Goal: Navigation & Orientation: Find specific page/section

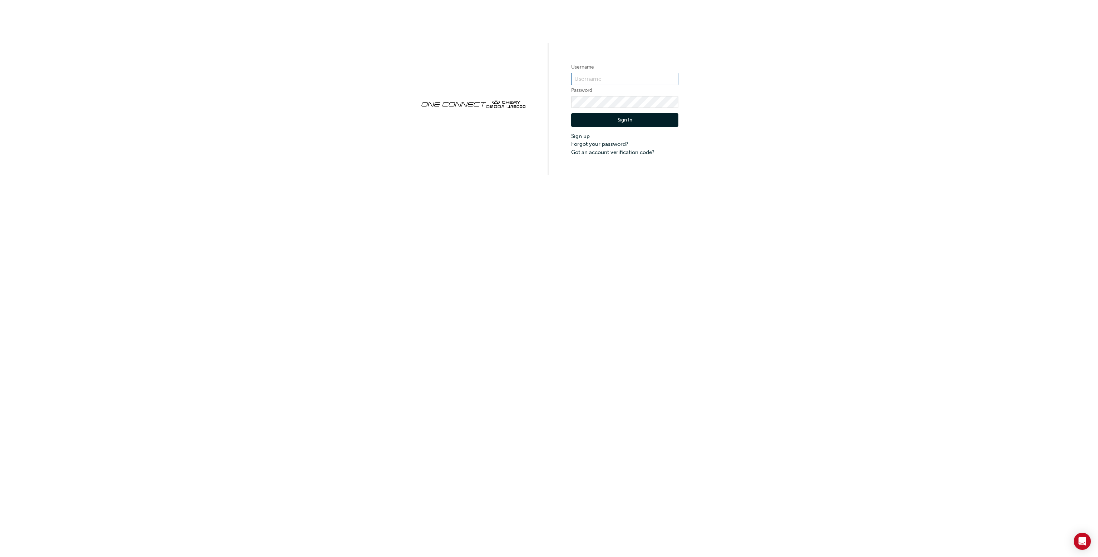
click at [616, 77] on input "text" at bounding box center [624, 79] width 107 height 12
type input "CHAU0453"
click at [603, 124] on button "Sign In" at bounding box center [624, 120] width 107 height 14
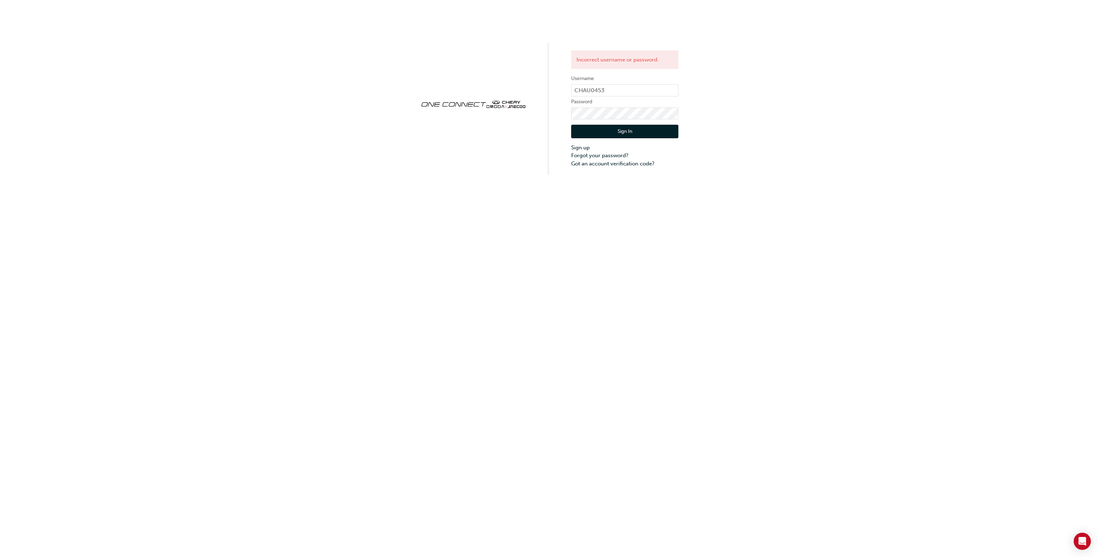
click at [275, 180] on div "Incorrect username or password. Username CHAU0453 Password Sign In Sign up Forg…" at bounding box center [549, 278] width 1098 height 557
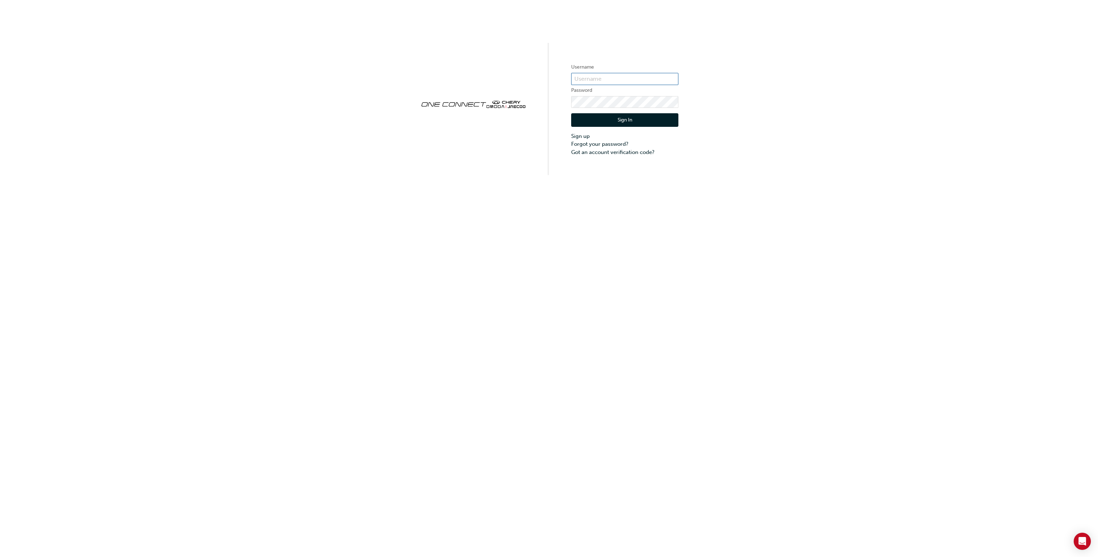
click at [601, 81] on input "text" at bounding box center [624, 79] width 107 height 12
type input "CHAU0453"
click at [608, 95] on form "Username CHAU0453 Password Sign In Sign up Forgot your password? Got an account…" at bounding box center [624, 109] width 107 height 93
click at [608, 122] on button "Sign In" at bounding box center [624, 120] width 107 height 14
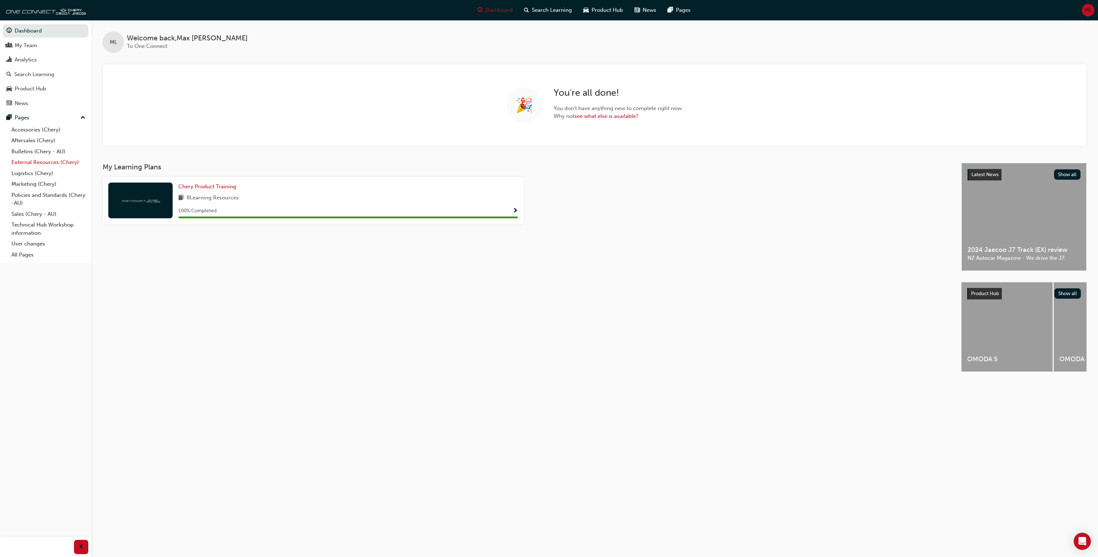
click at [46, 167] on link "External Resources (Chery)" at bounding box center [49, 162] width 80 height 11
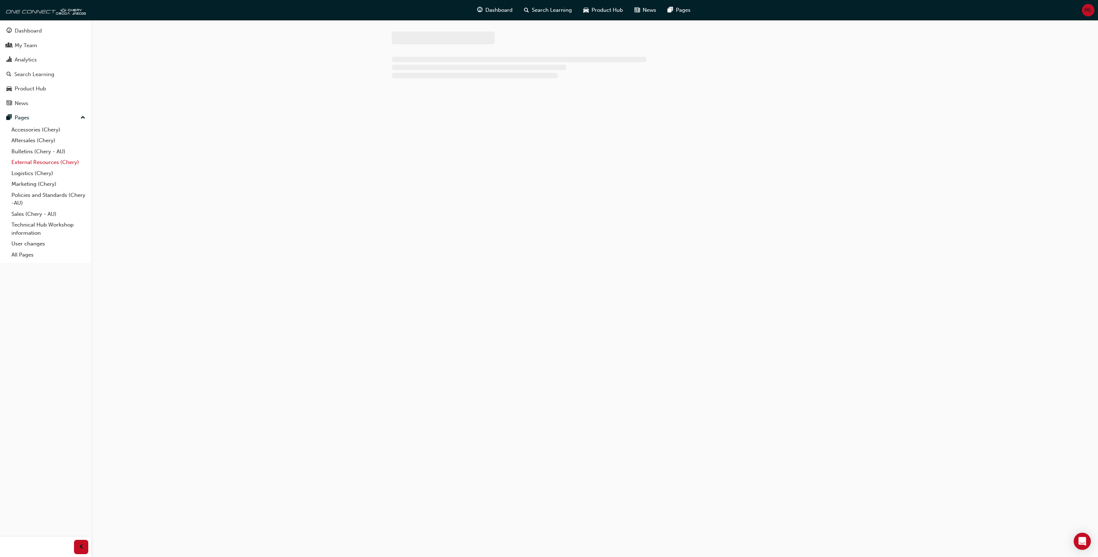
click at [48, 163] on link "External Resources (Chery)" at bounding box center [49, 162] width 80 height 11
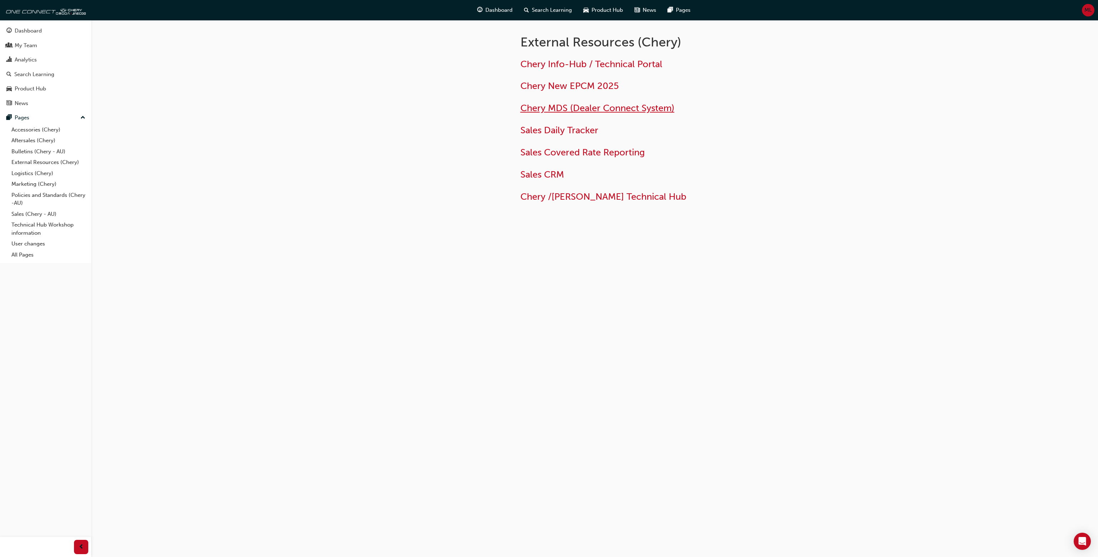
click at [602, 109] on span "Chery MDS (Dealer Connect System)" at bounding box center [597, 108] width 154 height 11
